Goal: Task Accomplishment & Management: Use online tool/utility

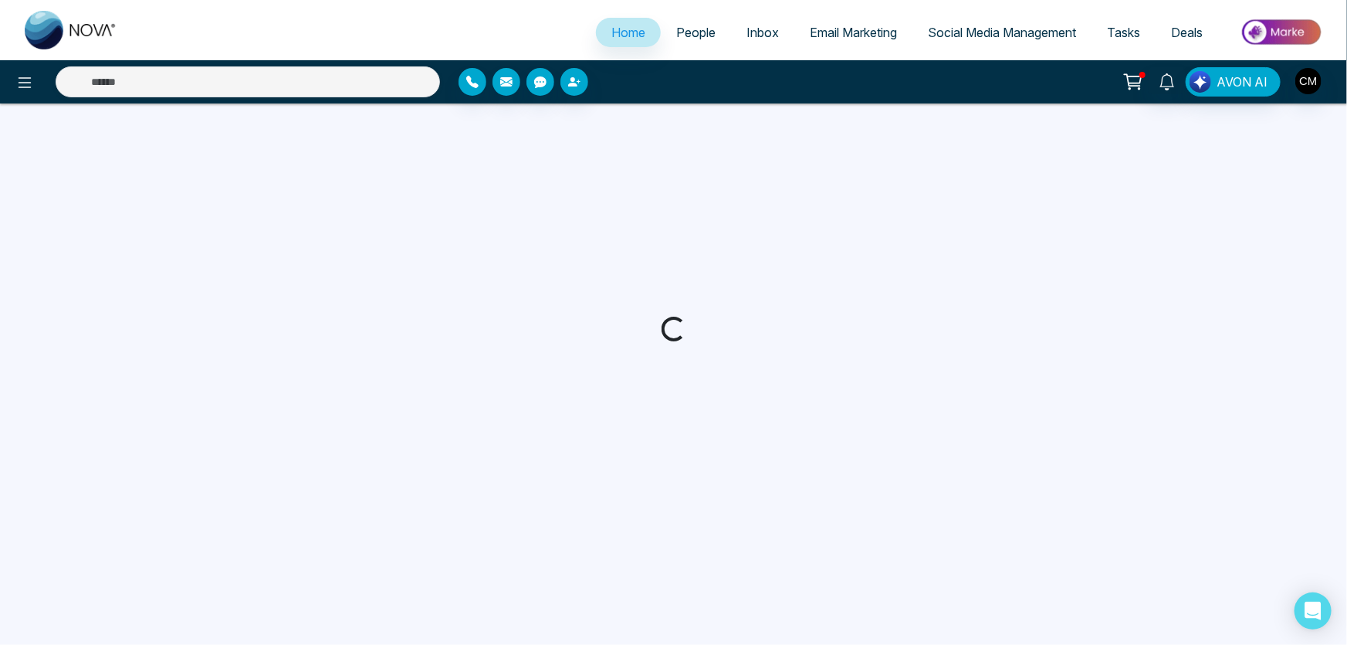
select select "*"
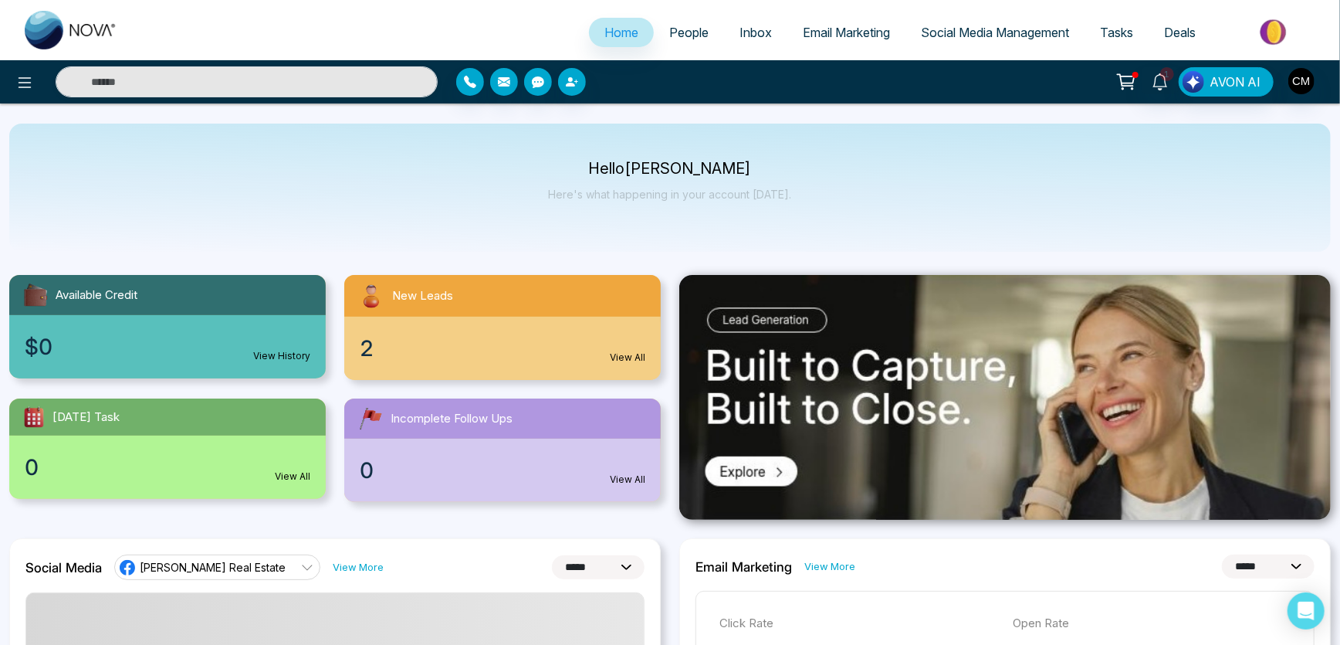
click at [686, 21] on link "People" at bounding box center [689, 32] width 70 height 29
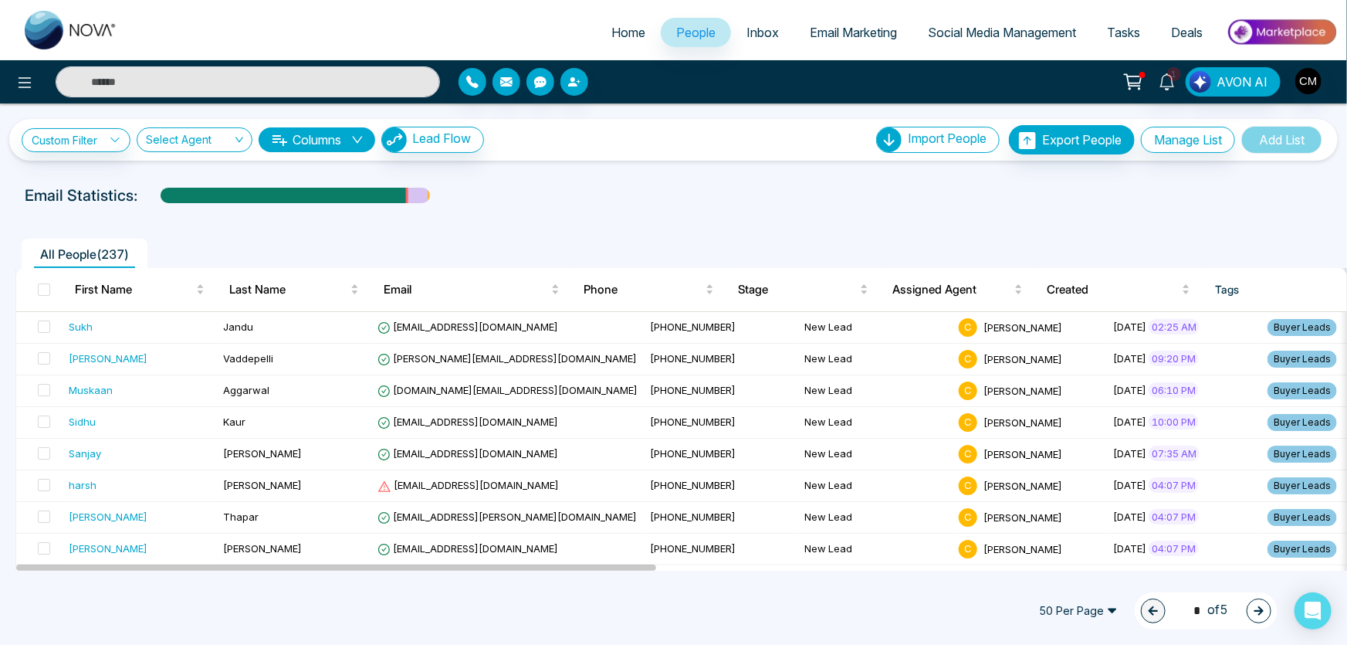
click at [828, 35] on span "Email Marketing" at bounding box center [853, 32] width 87 height 15
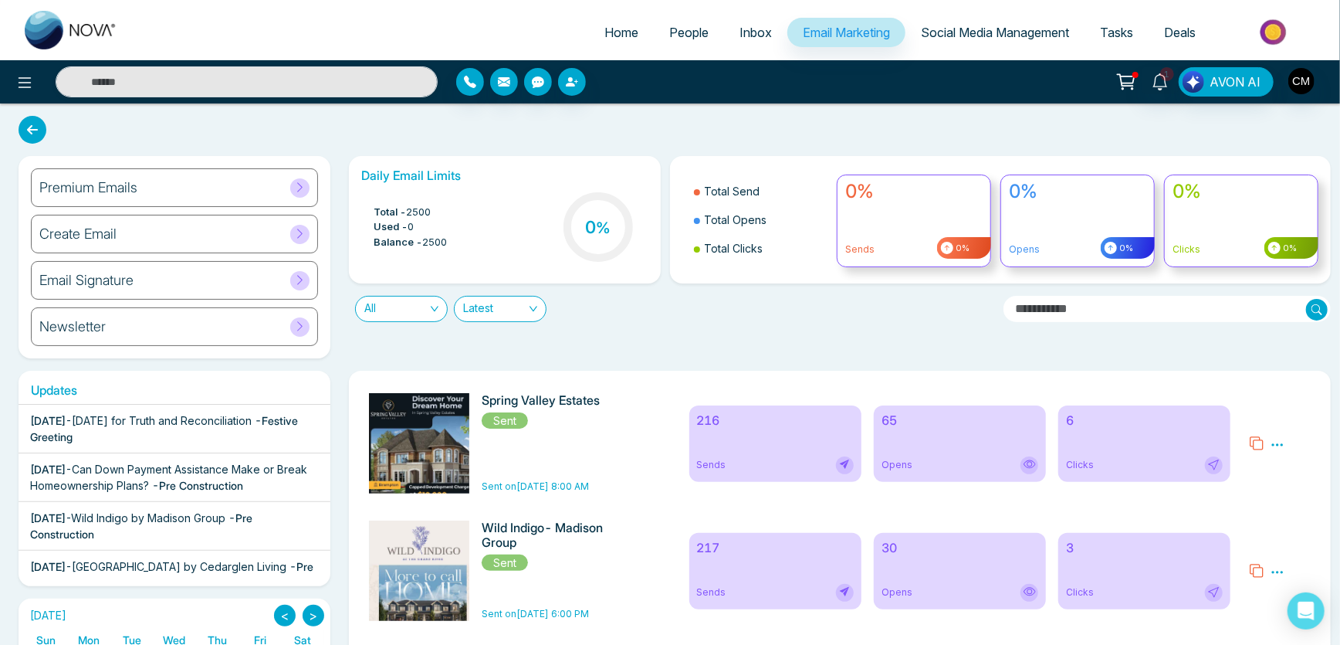
click at [787, 459] on div "Sends" at bounding box center [775, 465] width 157 height 18
click at [756, 457] on div "Sends" at bounding box center [775, 465] width 157 height 18
click at [1281, 443] on icon at bounding box center [1278, 445] width 14 height 14
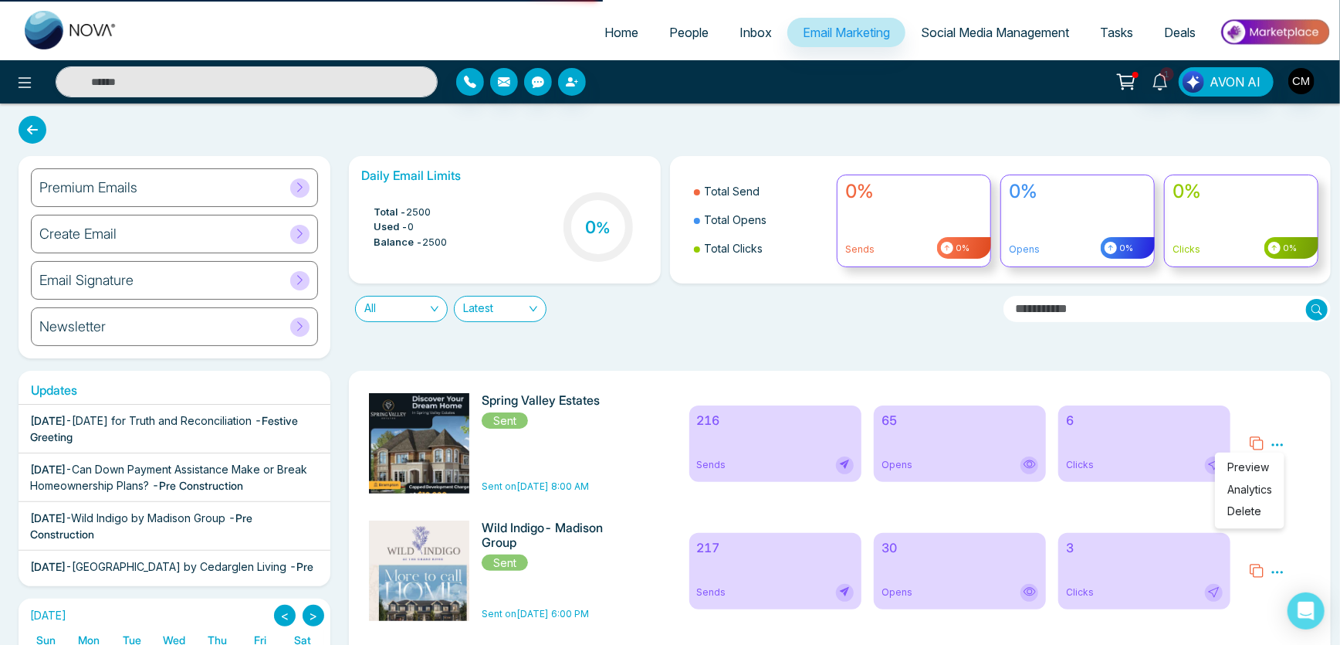
click at [1246, 489] on link "Analytics" at bounding box center [1249, 489] width 45 height 13
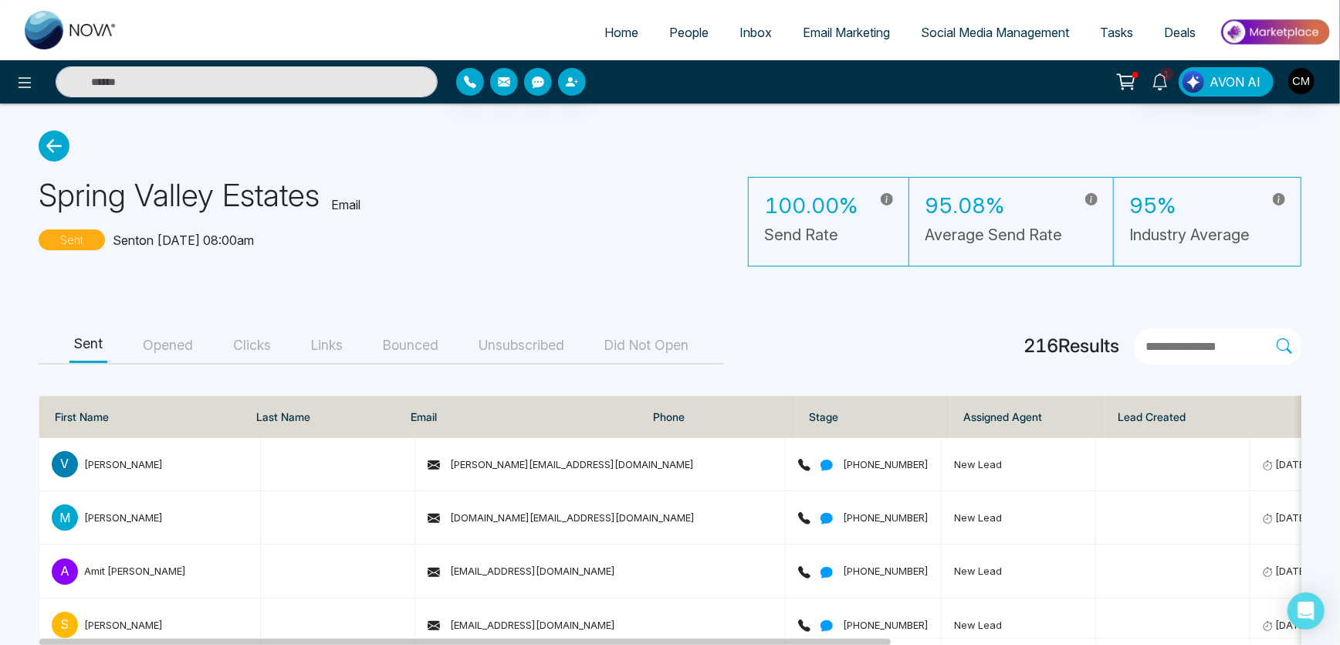
click at [180, 337] on button "Opened" at bounding box center [167, 345] width 59 height 35
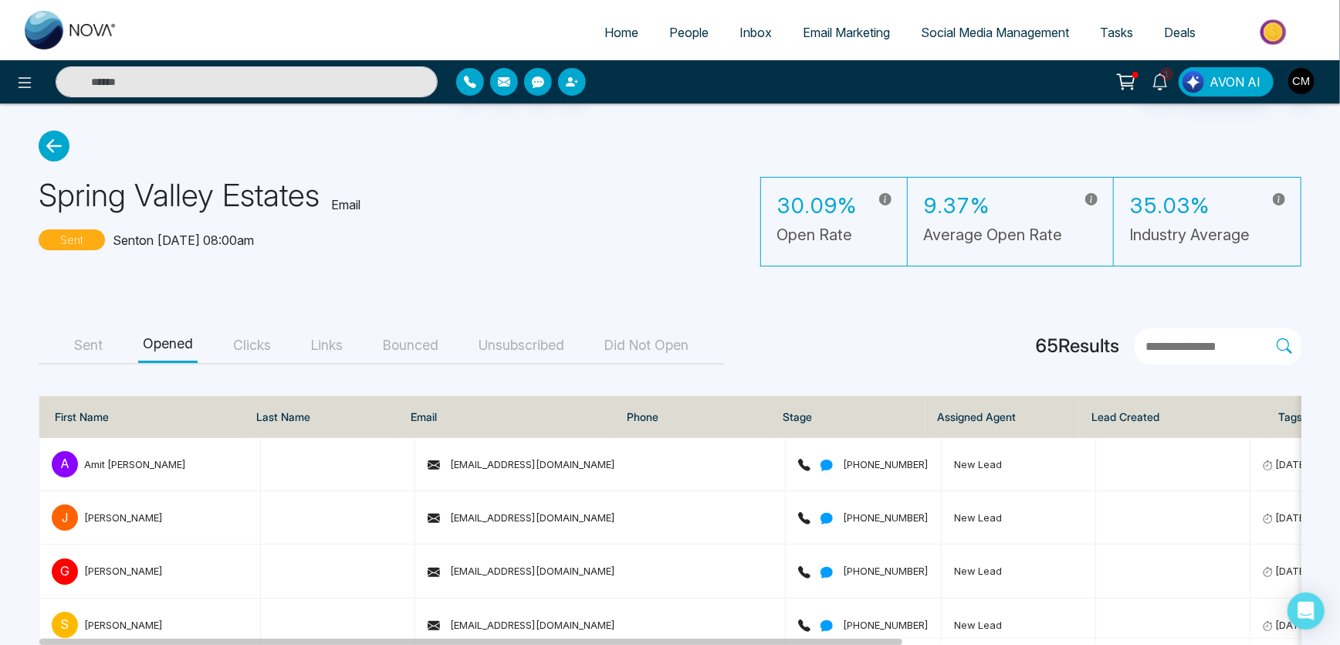
click at [530, 361] on div "Sent Opened Clicks Links Bounced Unsubscribed Did Not Open" at bounding box center [382, 346] width 686 height 36
click at [530, 351] on button "Unsubscribed" at bounding box center [521, 345] width 95 height 35
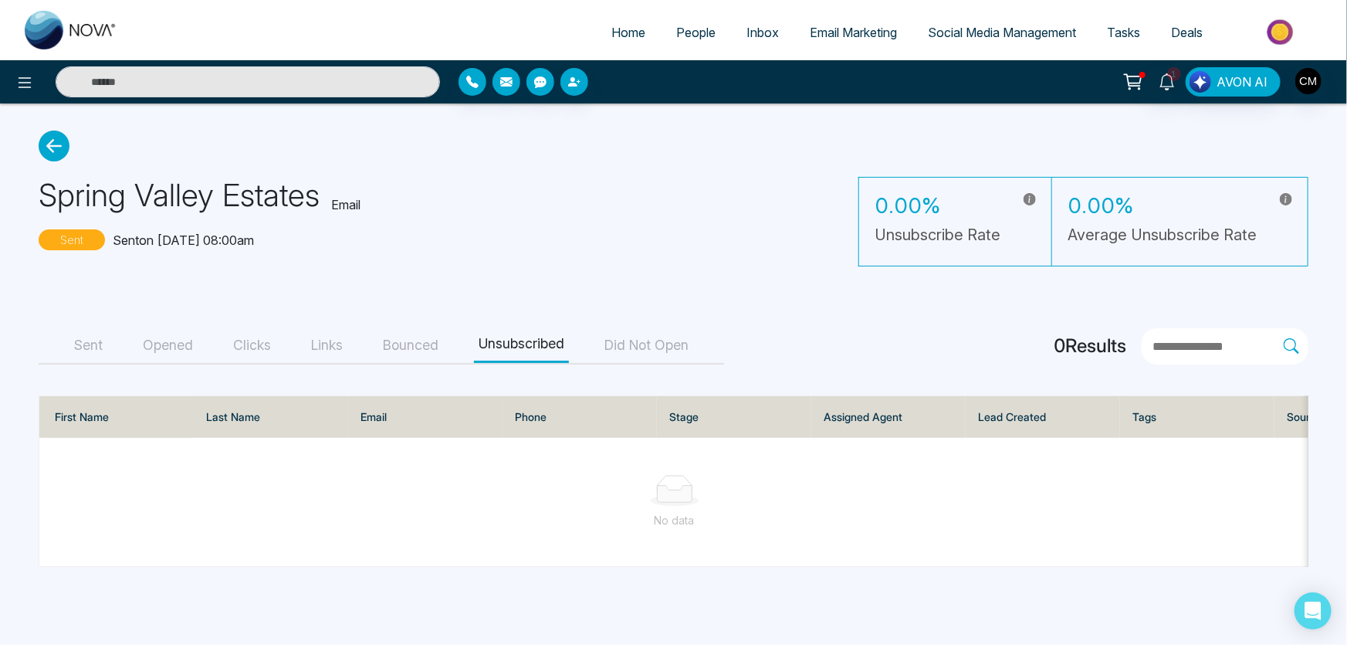
click at [400, 357] on button "Bounced" at bounding box center [410, 345] width 65 height 35
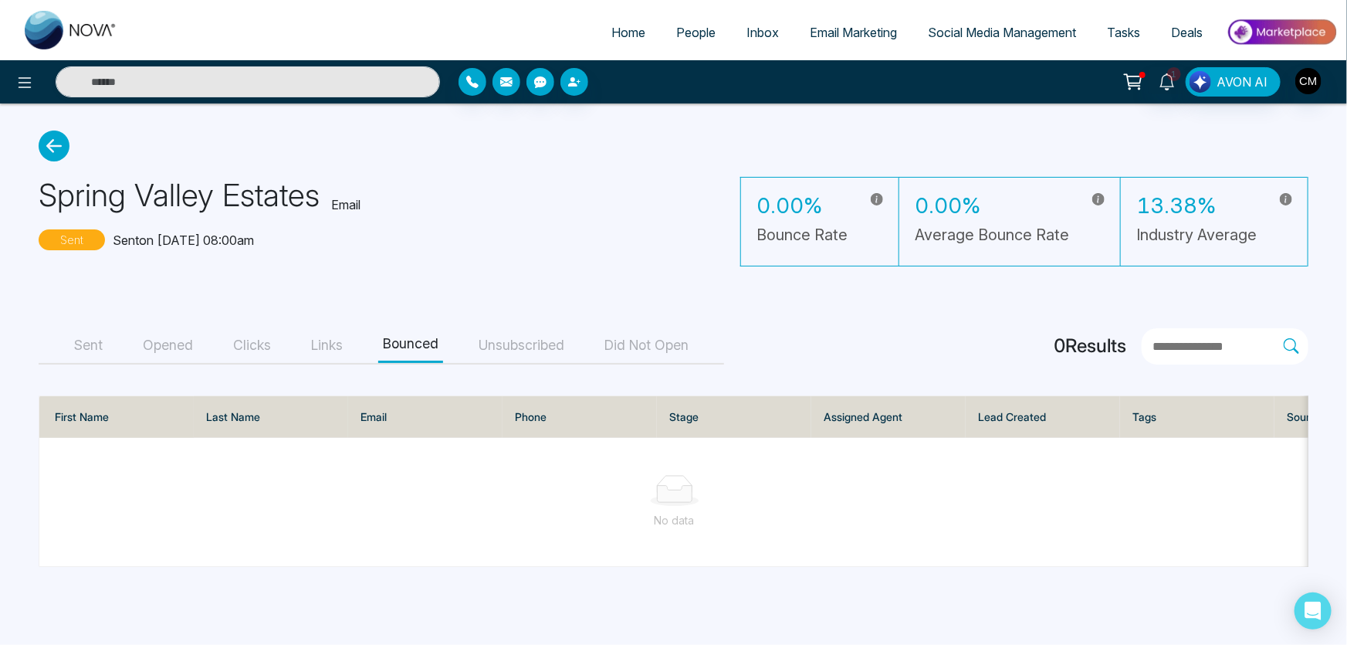
click at [701, 36] on span "People" at bounding box center [695, 32] width 39 height 15
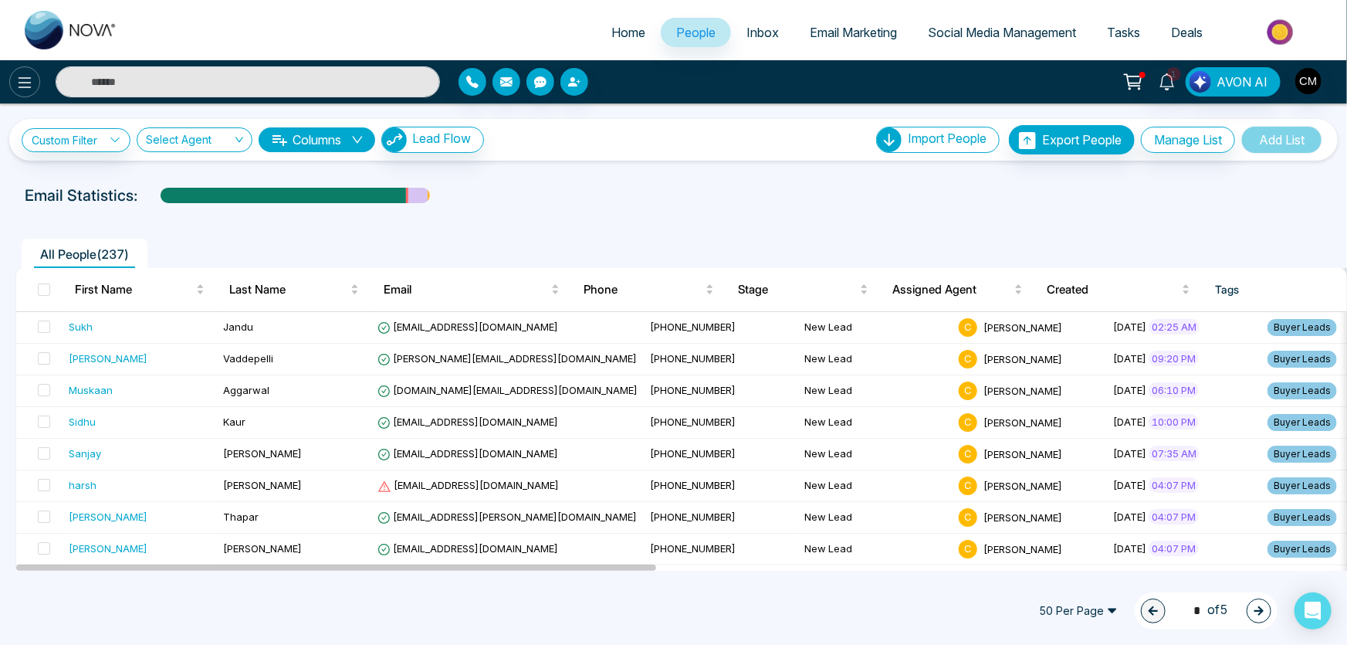
click at [35, 90] on button at bounding box center [24, 81] width 31 height 31
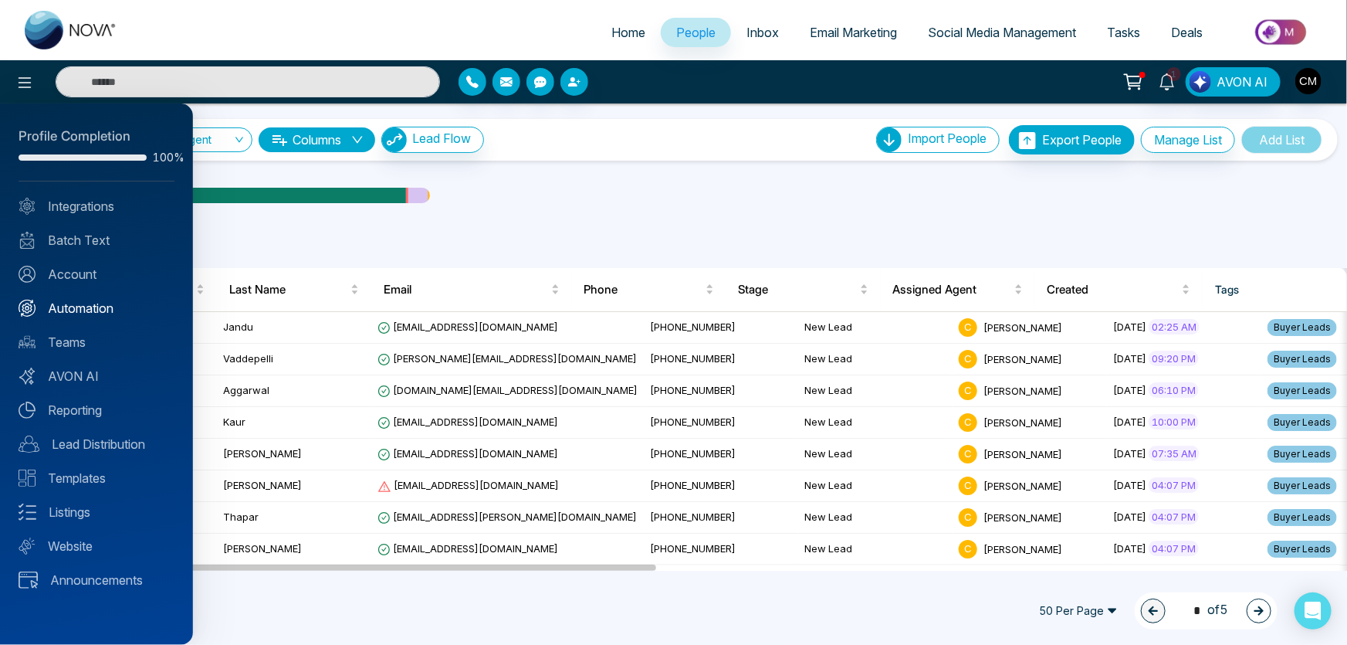
click at [65, 303] on link "Automation" at bounding box center [97, 308] width 156 height 19
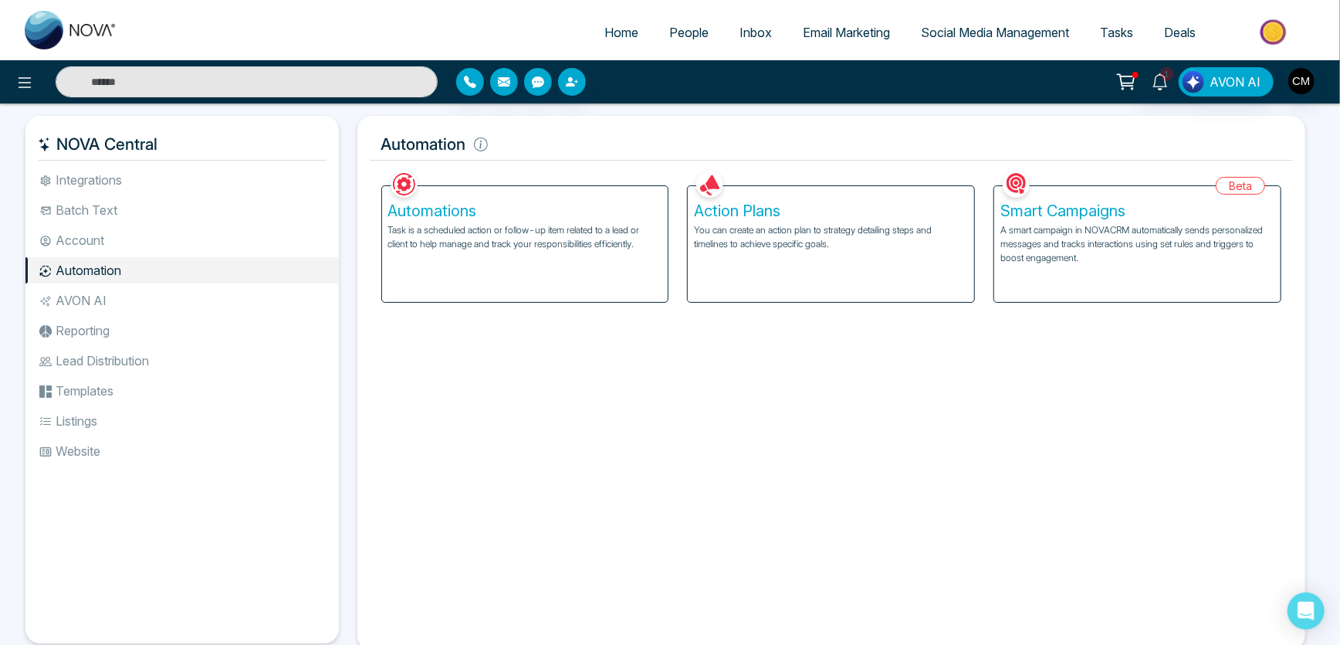
click at [534, 257] on div "Automations Task is a scheduled action or follow-up item related to a lead or c…" at bounding box center [525, 244] width 286 height 116
click at [540, 253] on div "Automations Task is a scheduled action or follow-up item related to a lead or c…" at bounding box center [525, 244] width 286 height 116
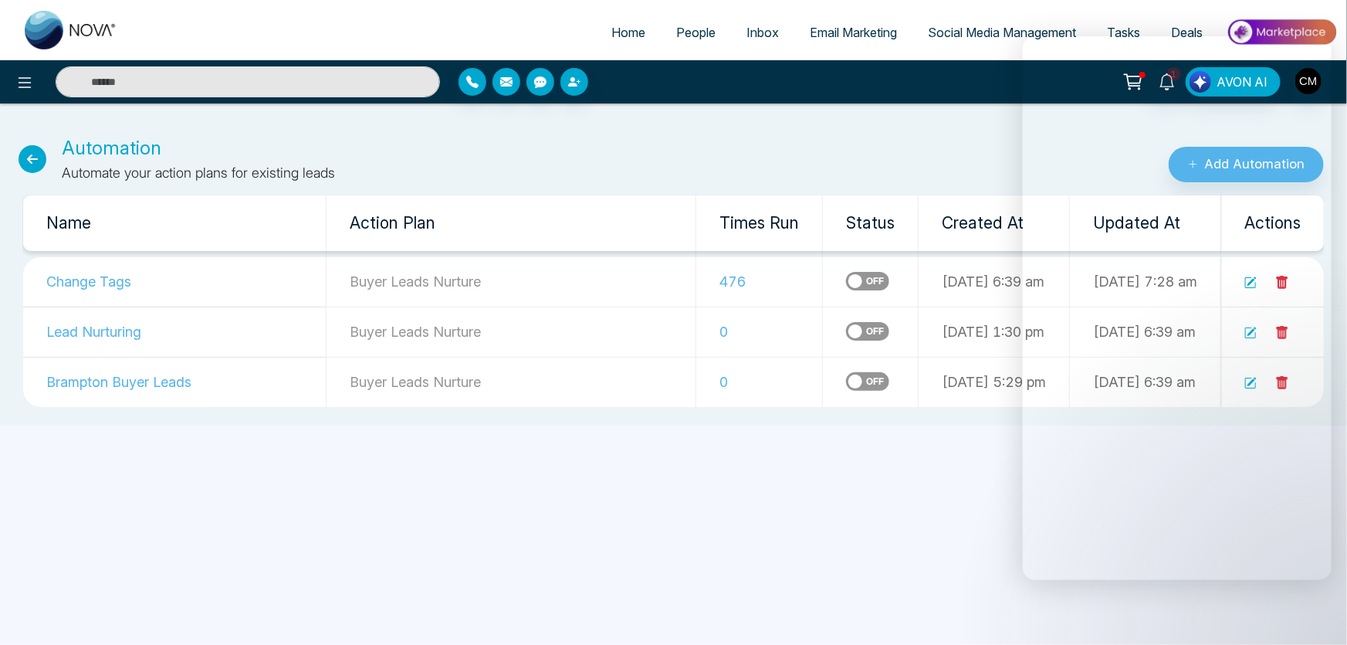
click at [46, 37] on img at bounding box center [71, 30] width 93 height 39
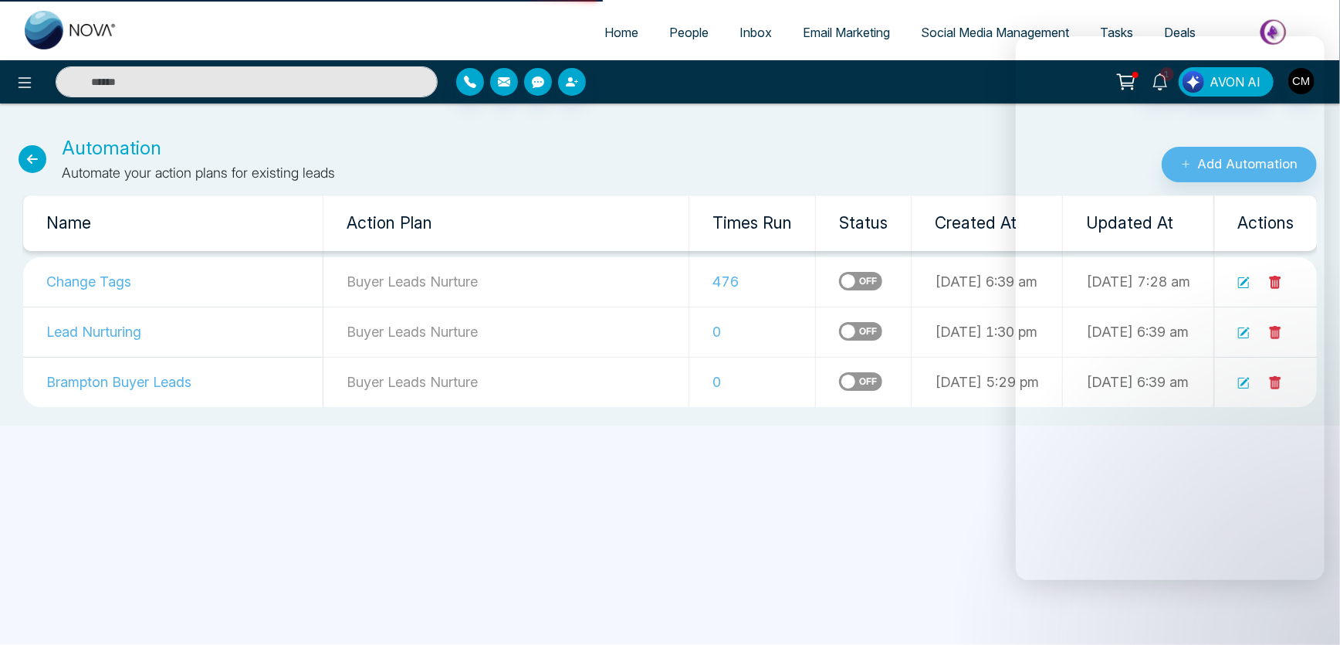
select select "*"
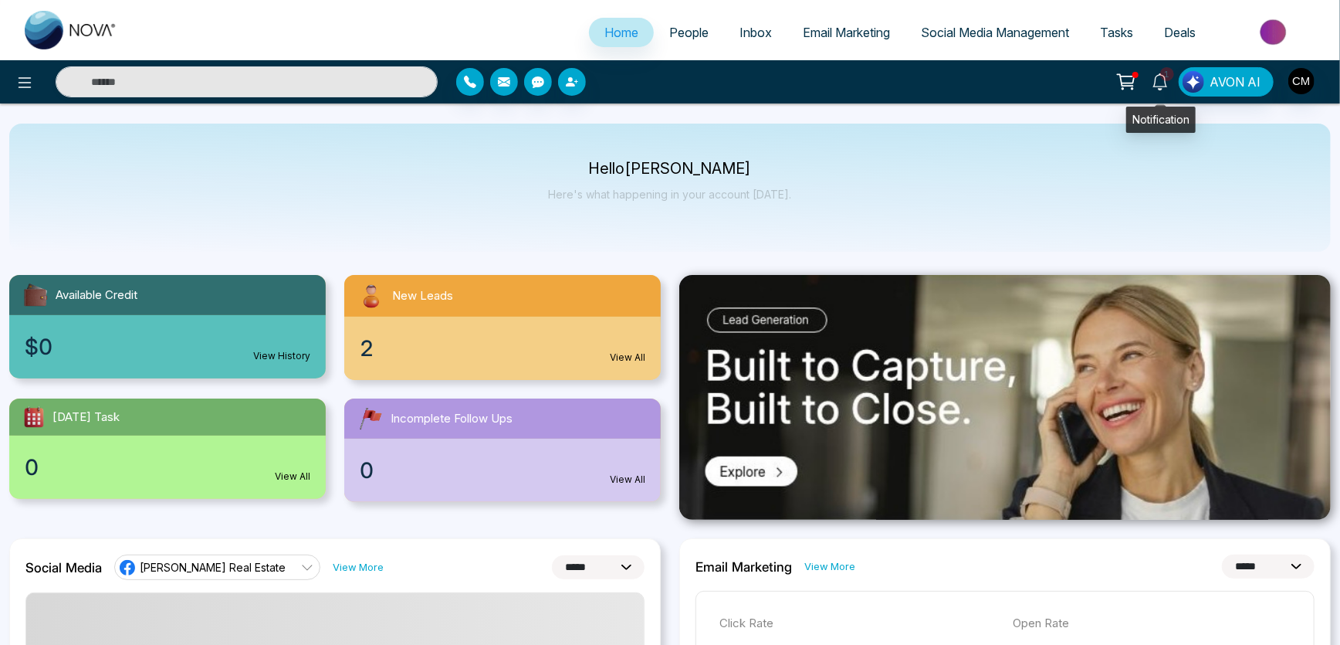
click at [1170, 73] on span "1" at bounding box center [1167, 74] width 14 height 14
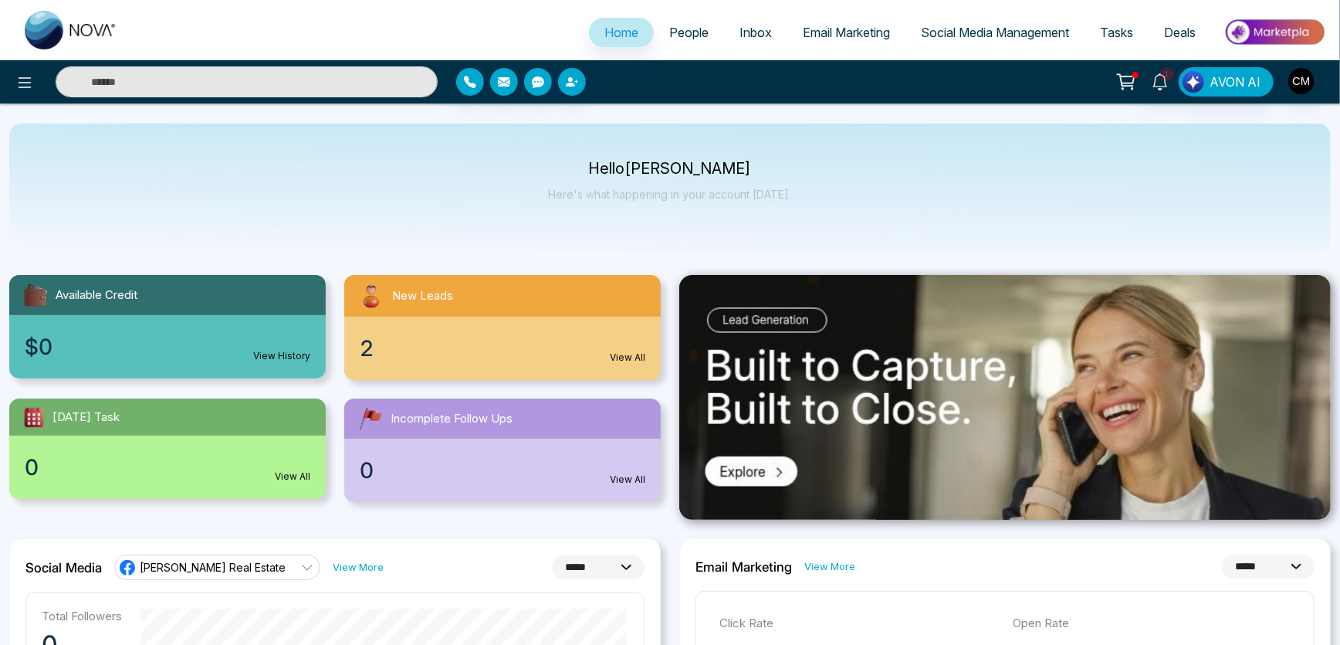
drag, startPoint x: 442, startPoint y: 198, endPoint x: 162, endPoint y: 0, distance: 343.4
click at [447, 185] on div "Hello [PERSON_NAME] Here's what happening in your account [DATE]." at bounding box center [670, 188] width 1322 height 128
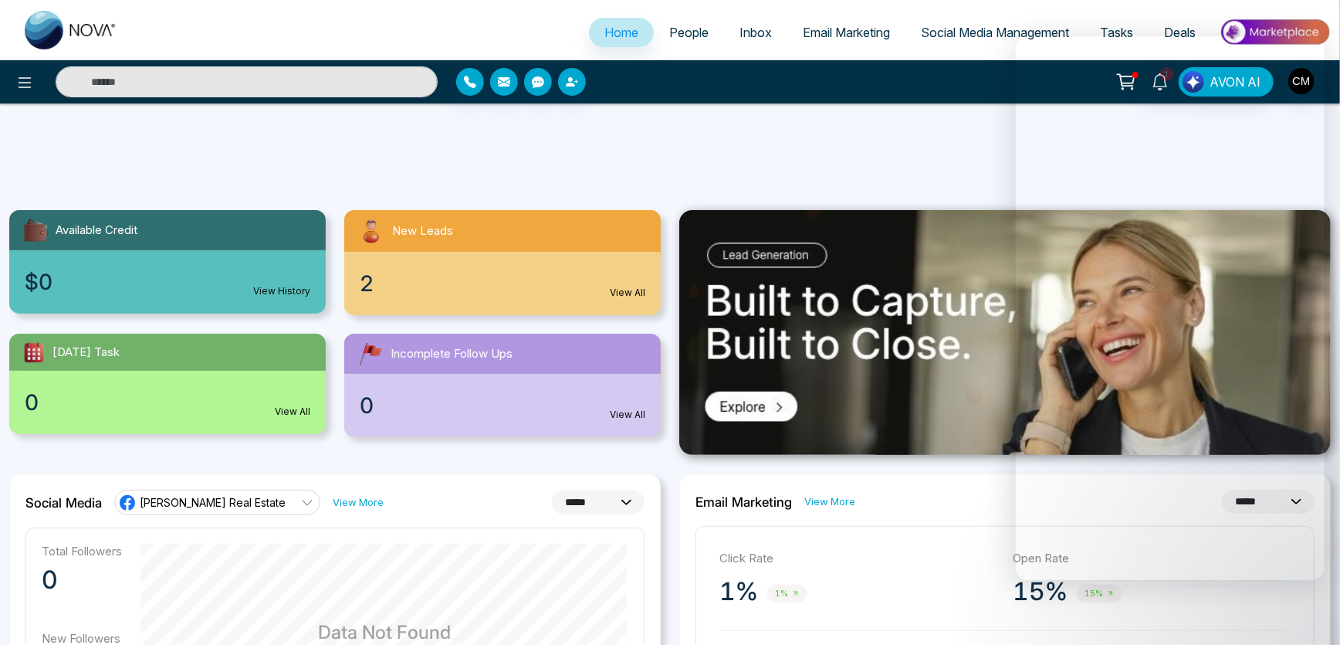
scroll to position [210, 0]
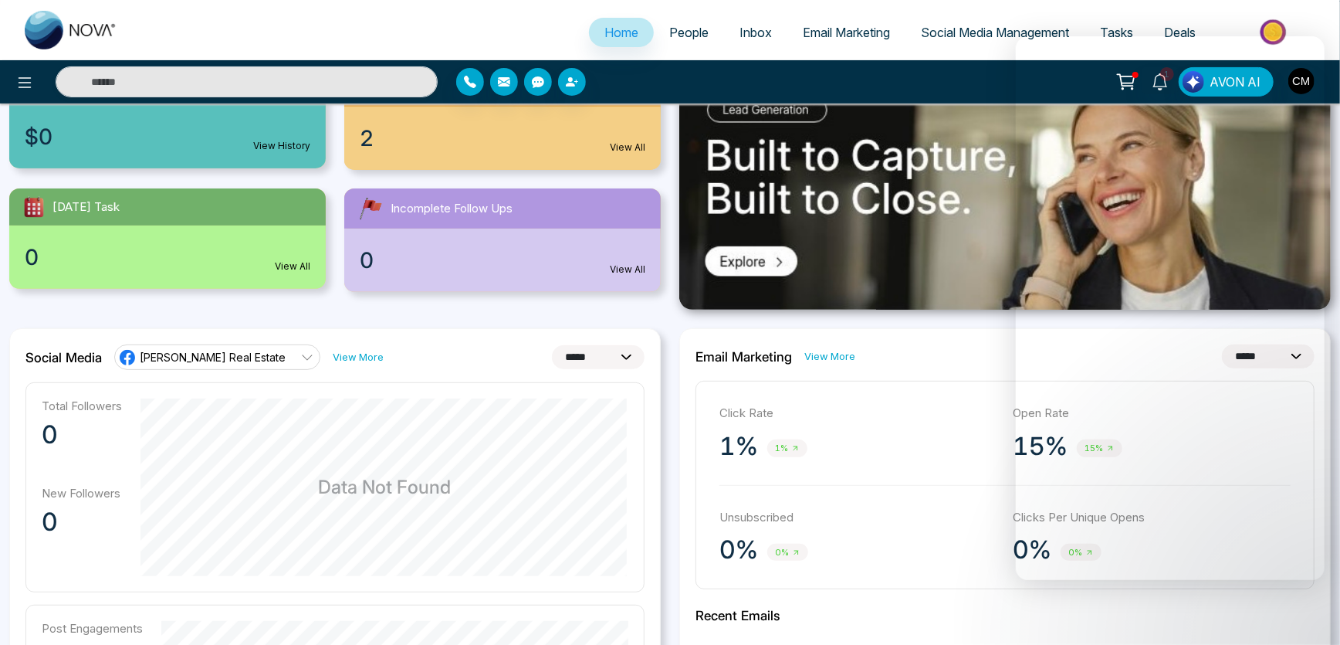
click at [49, 14] on img at bounding box center [71, 30] width 93 height 39
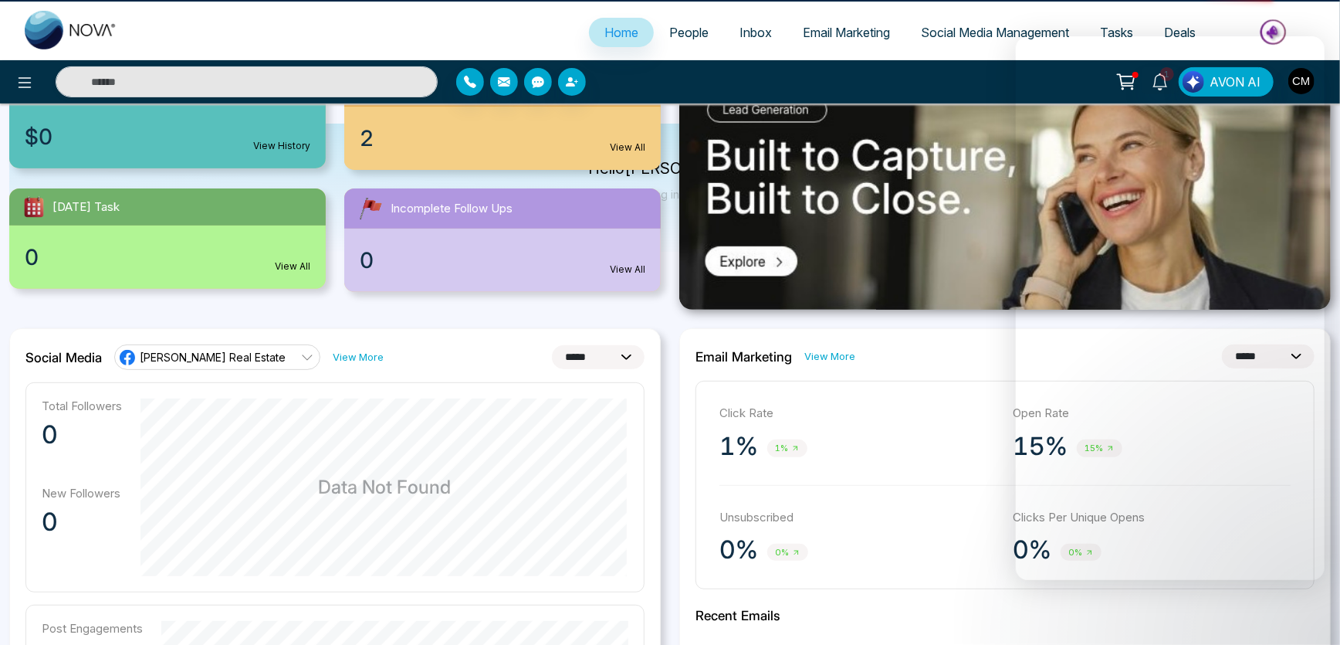
scroll to position [0, 0]
